Goal: Navigation & Orientation: Find specific page/section

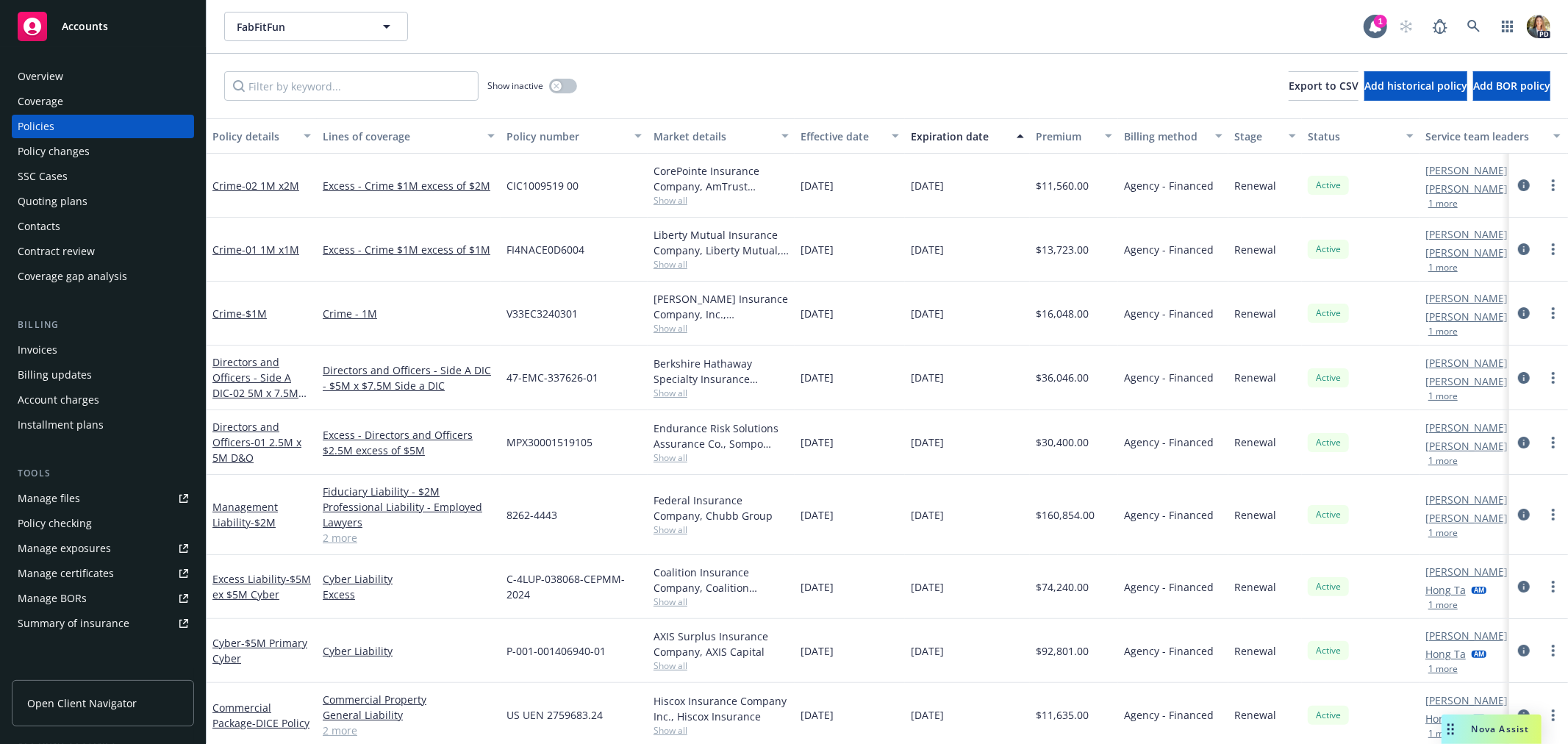
click at [134, 24] on div "Accounts" at bounding box center [103, 27] width 170 height 30
